Goal: Information Seeking & Learning: Learn about a topic

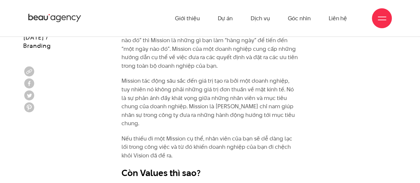
scroll to position [1362, 0]
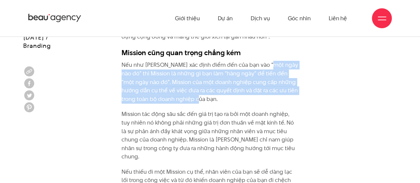
drag, startPoint x: 266, startPoint y: 68, endPoint x: 286, endPoint y: 101, distance: 38.2
click at [286, 101] on p "Nếu như [PERSON_NAME] xác định điểm đến của bạn vào “một ngày nào đó” thì Missi…" at bounding box center [210, 82] width 177 height 43
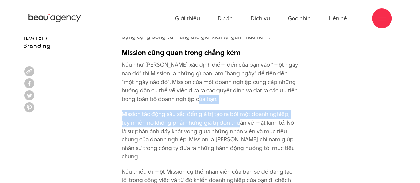
drag, startPoint x: 221, startPoint y: 104, endPoint x: 229, endPoint y: 119, distance: 17.2
click at [229, 119] on p "Mission tác động sâu sắc đến giá trị tạo ra bởi một doanh nghiệp, tuy nhiên nó …" at bounding box center [210, 135] width 177 height 51
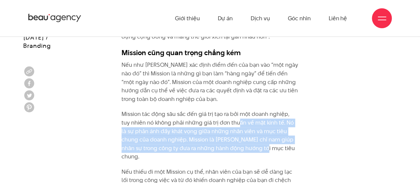
drag, startPoint x: 234, startPoint y: 134, endPoint x: 242, endPoint y: 150, distance: 18.1
click at [242, 150] on p "Mission tác động sâu sắc đến giá trị tạo ra bởi một doanh nghiệp, tuy nhiên nó …" at bounding box center [210, 135] width 177 height 51
